Goal: Use online tool/utility: Utilize a website feature to perform a specific function

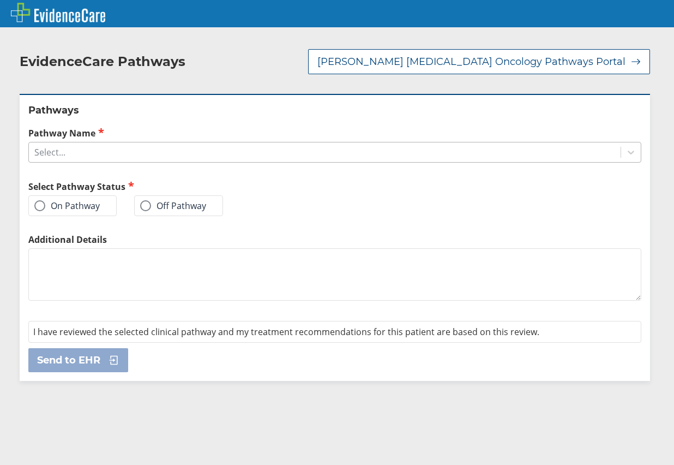
click at [167, 143] on div "Select..." at bounding box center [325, 152] width 592 height 19
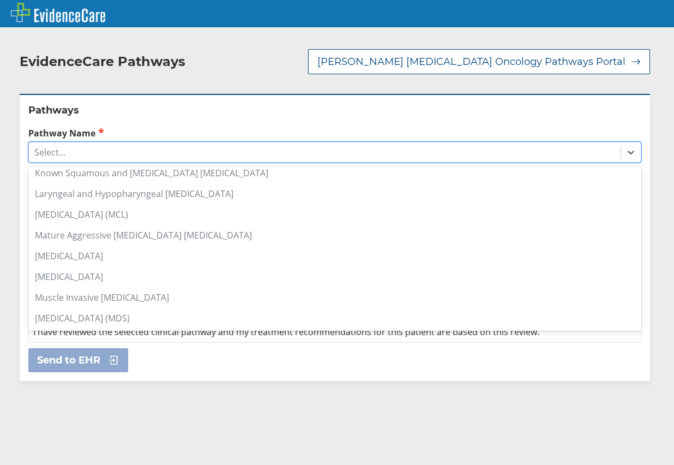
scroll to position [600, 0]
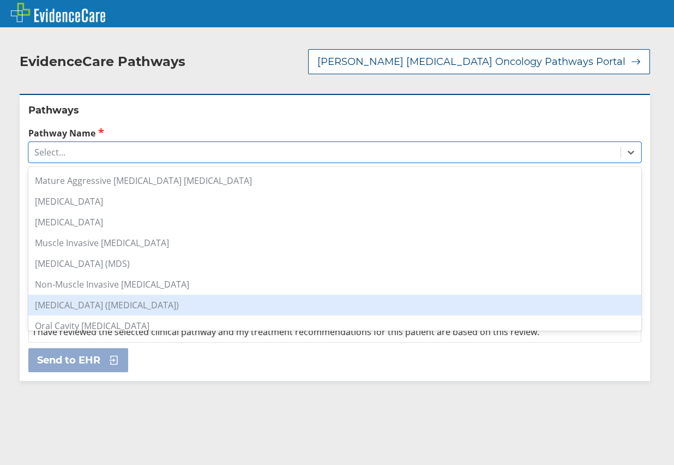
click at [183, 295] on div "[MEDICAL_DATA] ([MEDICAL_DATA])" at bounding box center [334, 305] width 613 height 21
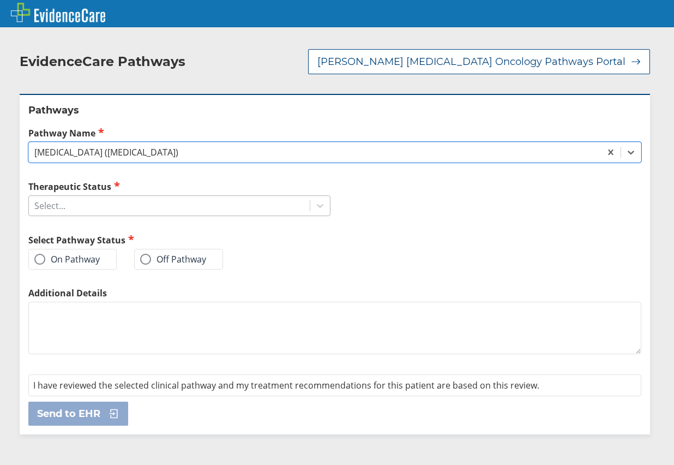
click at [242, 196] on div "Select..." at bounding box center [169, 205] width 281 height 19
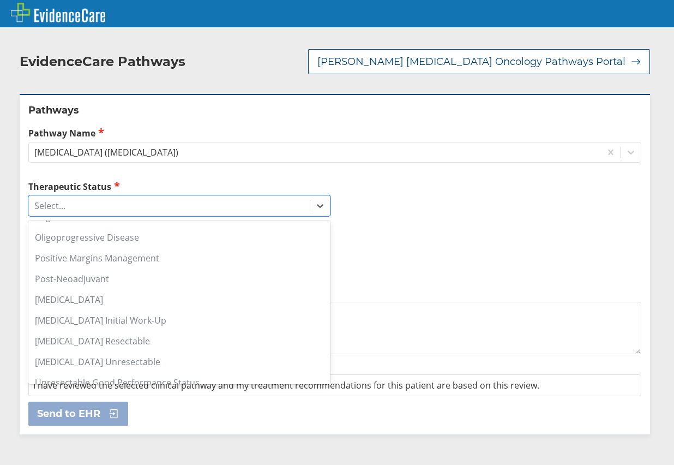
scroll to position [359, 0]
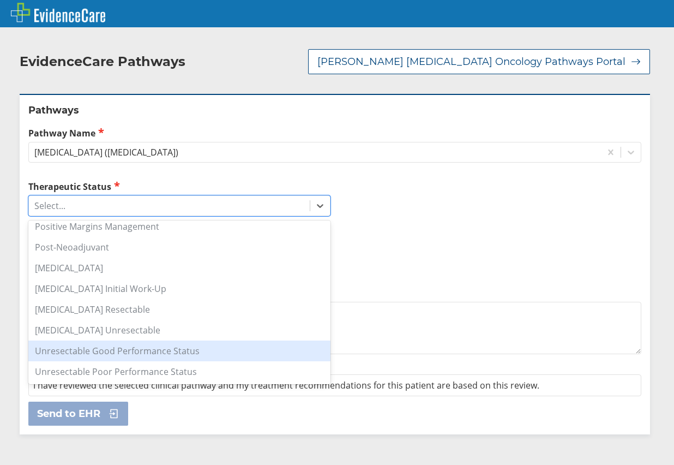
click at [239, 340] on div "Unresectable Good Performance Status" at bounding box center [179, 350] width 302 height 21
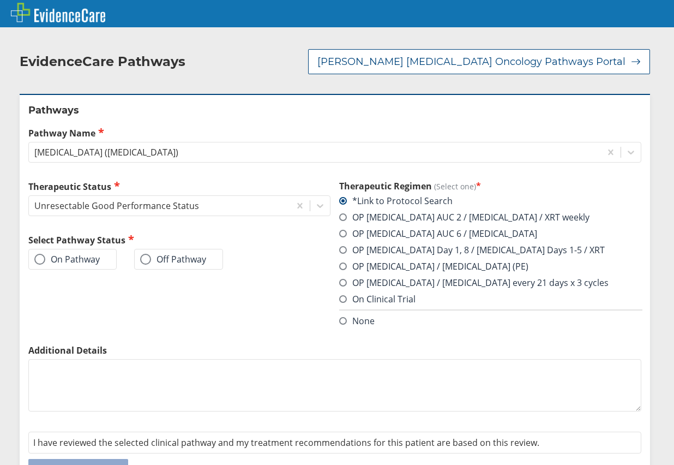
click at [339, 279] on span at bounding box center [343, 283] width 8 height 8
click at [0, 0] on input "OP [MEDICAL_DATA] / [MEDICAL_DATA] every 21 days x 3 cycles" at bounding box center [0, 0] width 0 height 0
click at [70, 254] on label "On Pathway" at bounding box center [66, 259] width 65 height 11
click at [0, 0] on input "On Pathway" at bounding box center [0, 0] width 0 height 0
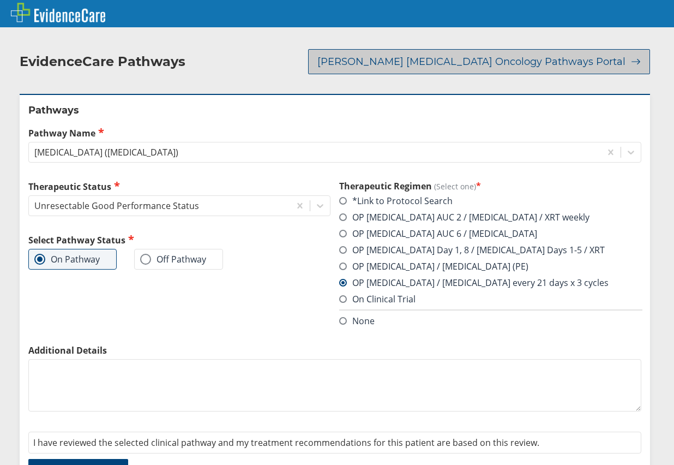
click at [538, 55] on span "[PERSON_NAME] [MEDICAL_DATA] Oncology Pathways Portal" at bounding box center [471, 61] width 308 height 13
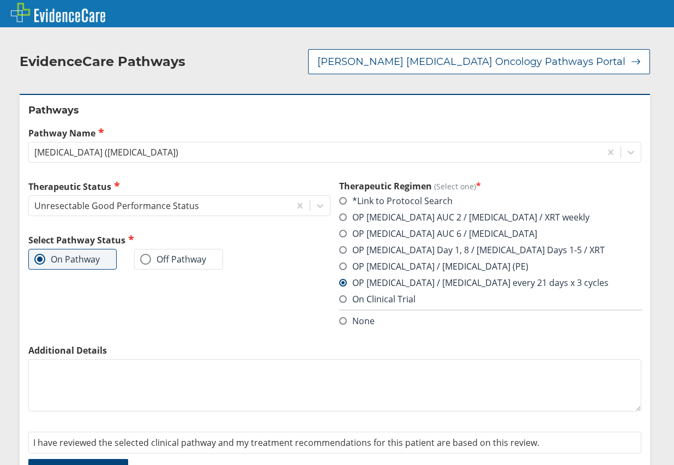
click at [349, 211] on label "OP [MEDICAL_DATA] AUC 2 / [MEDICAL_DATA] / XRT weekly" at bounding box center [464, 217] width 250 height 12
click at [0, 0] on input "OP [MEDICAL_DATA] AUC 2 / [MEDICAL_DATA] / XRT weekly" at bounding box center [0, 0] width 0 height 0
click at [67, 254] on label "On Pathway" at bounding box center [66, 259] width 65 height 11
click at [0, 0] on input "On Pathway" at bounding box center [0, 0] width 0 height 0
click at [65, 464] on span "Send to EHR" at bounding box center [68, 470] width 63 height 13
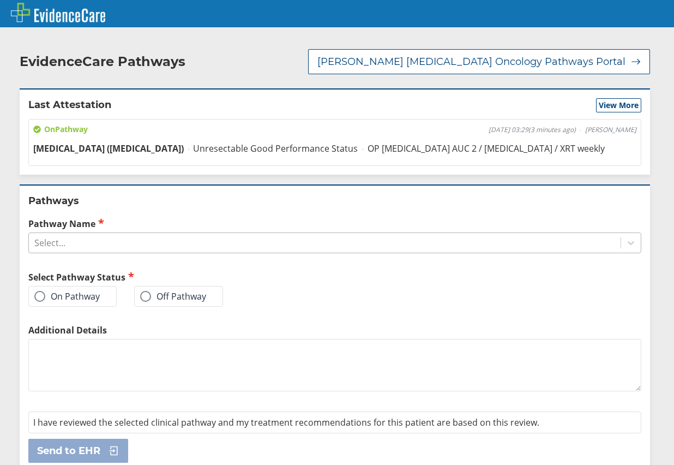
click at [123, 233] on div "Select..." at bounding box center [325, 242] width 592 height 19
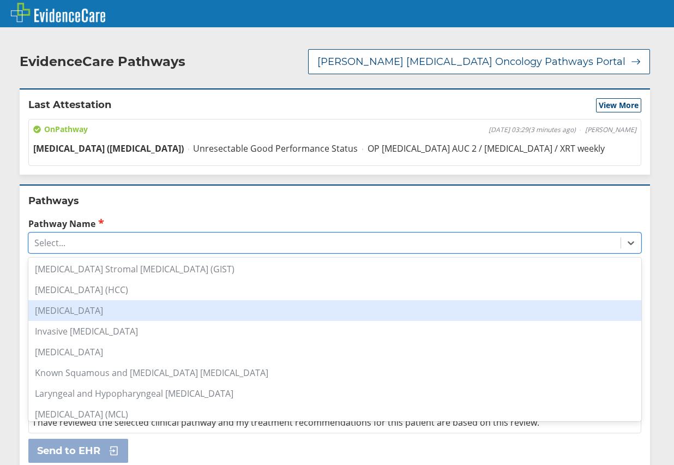
scroll to position [654, 0]
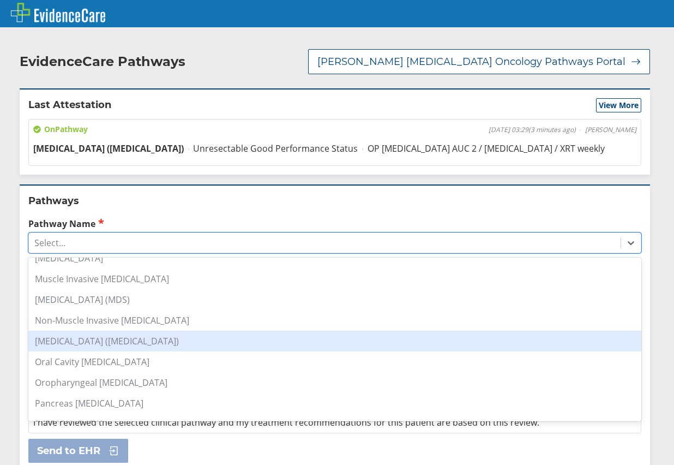
click at [167, 331] on div "[MEDICAL_DATA] ([MEDICAL_DATA])" at bounding box center [334, 341] width 613 height 21
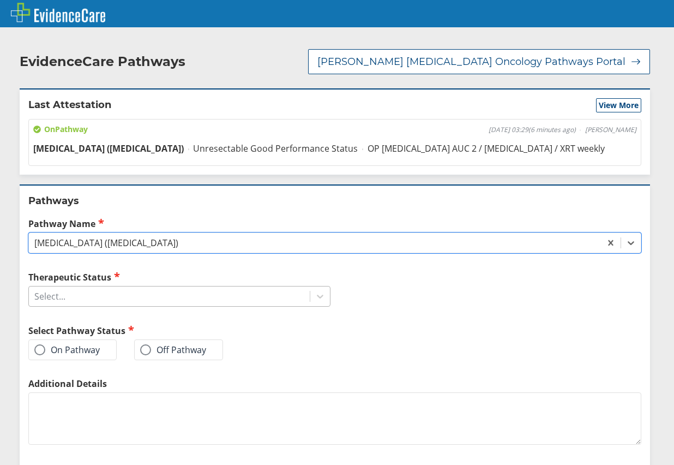
click at [142, 287] on div "Select..." at bounding box center [169, 296] width 281 height 19
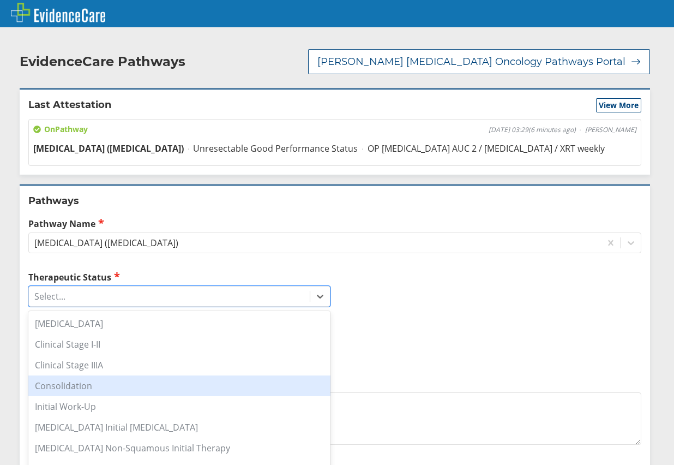
click at [142, 375] on div "Consolidation" at bounding box center [179, 385] width 302 height 21
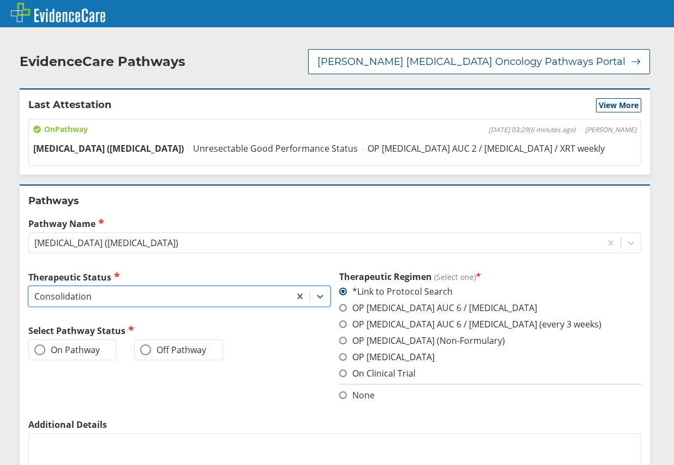
click at [341, 337] on span at bounding box center [343, 341] width 8 height 8
click at [0, 0] on input "OP [MEDICAL_DATA] (Non-Formulary)" at bounding box center [0, 0] width 0 height 0
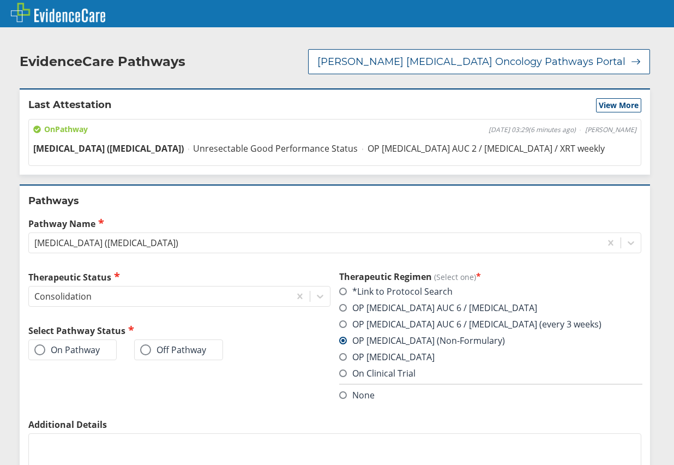
click at [43, 344] on span at bounding box center [39, 349] width 11 height 11
click at [0, 0] on input "On Pathway" at bounding box center [0, 0] width 0 height 0
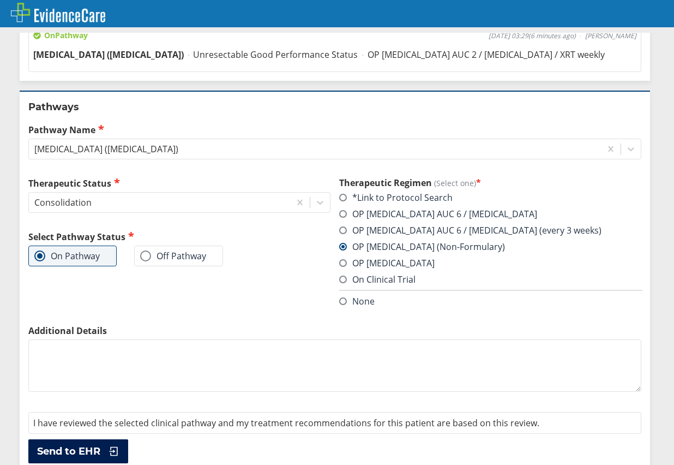
click at [76, 444] on span "Send to EHR" at bounding box center [68, 450] width 63 height 13
